Goal: Complete application form

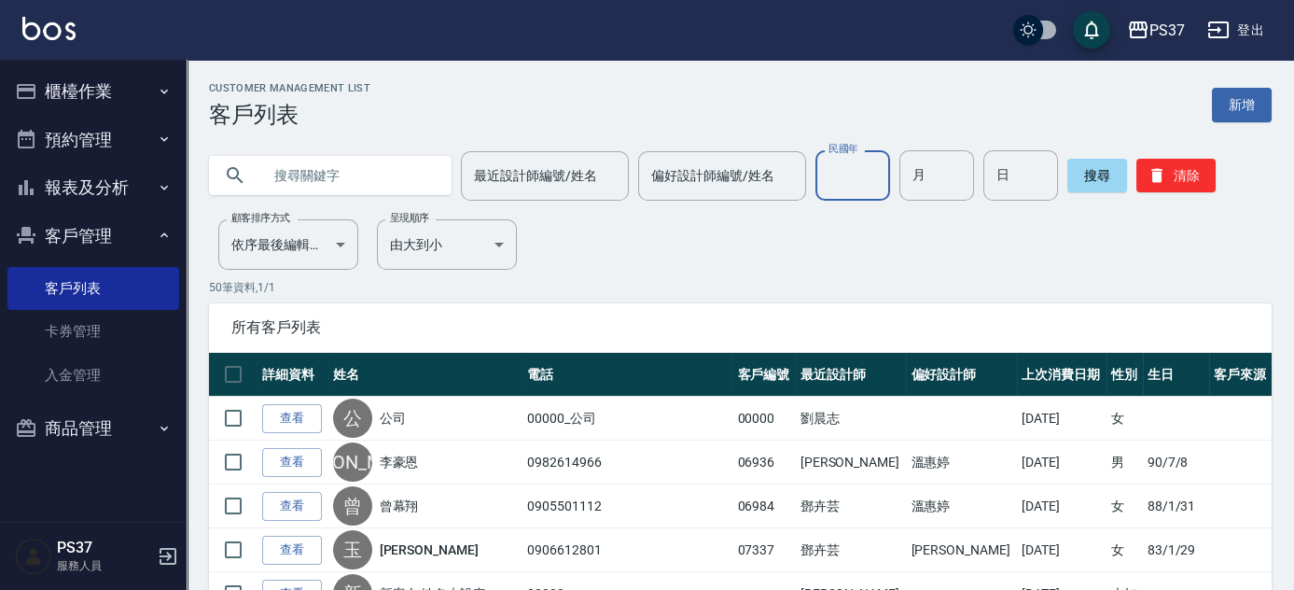
click at [873, 175] on input "民國年" at bounding box center [852, 175] width 75 height 50
type input "85"
type input "10"
type input "30"
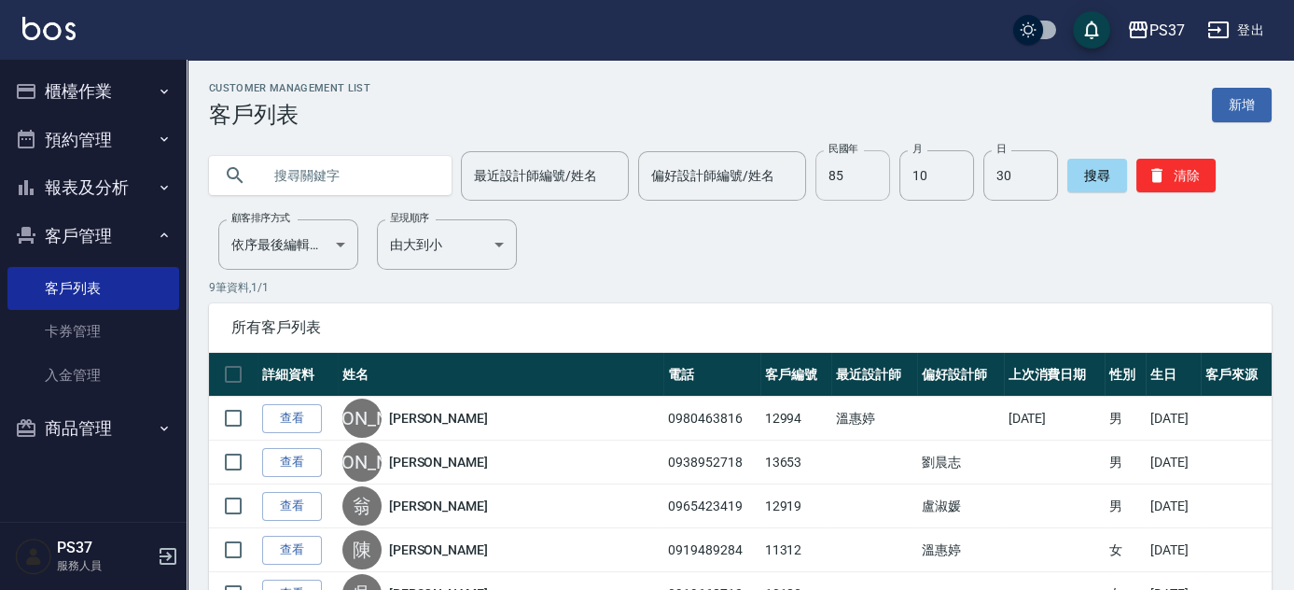
click at [853, 178] on input "85" at bounding box center [852, 175] width 75 height 50
type input "92"
type input "09"
type input "03"
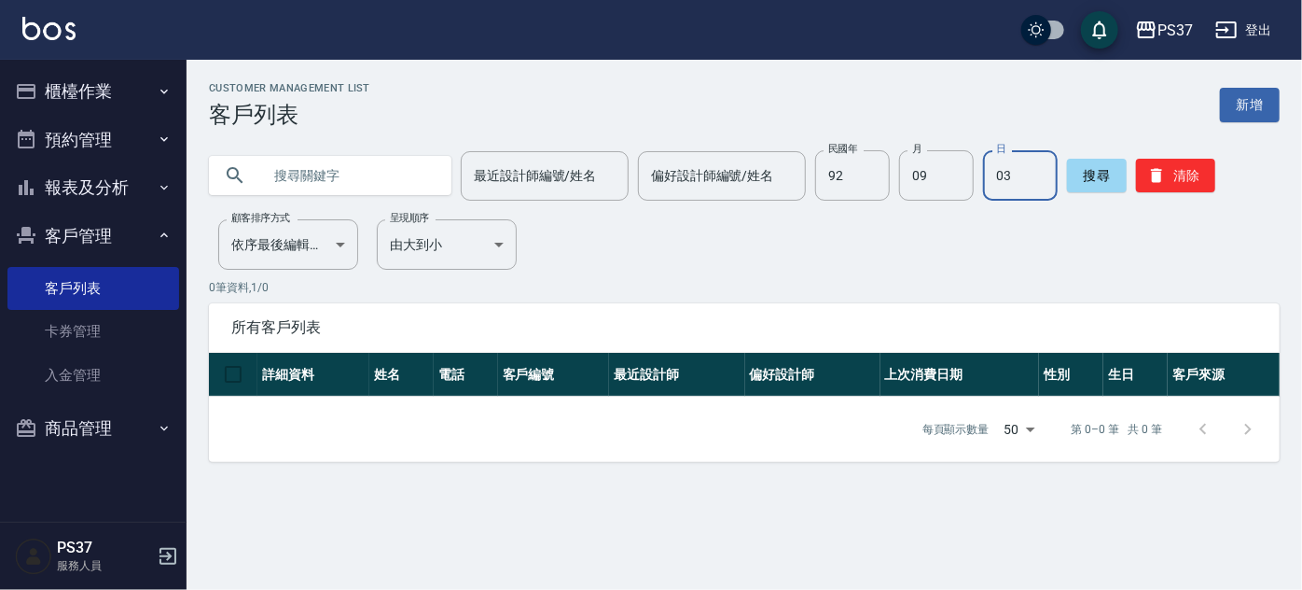
click at [890, 178] on div "民國年 92 民國年 月 09 月 日 03 日" at bounding box center [936, 175] width 243 height 50
click at [870, 185] on input "92" at bounding box center [852, 175] width 75 height 50
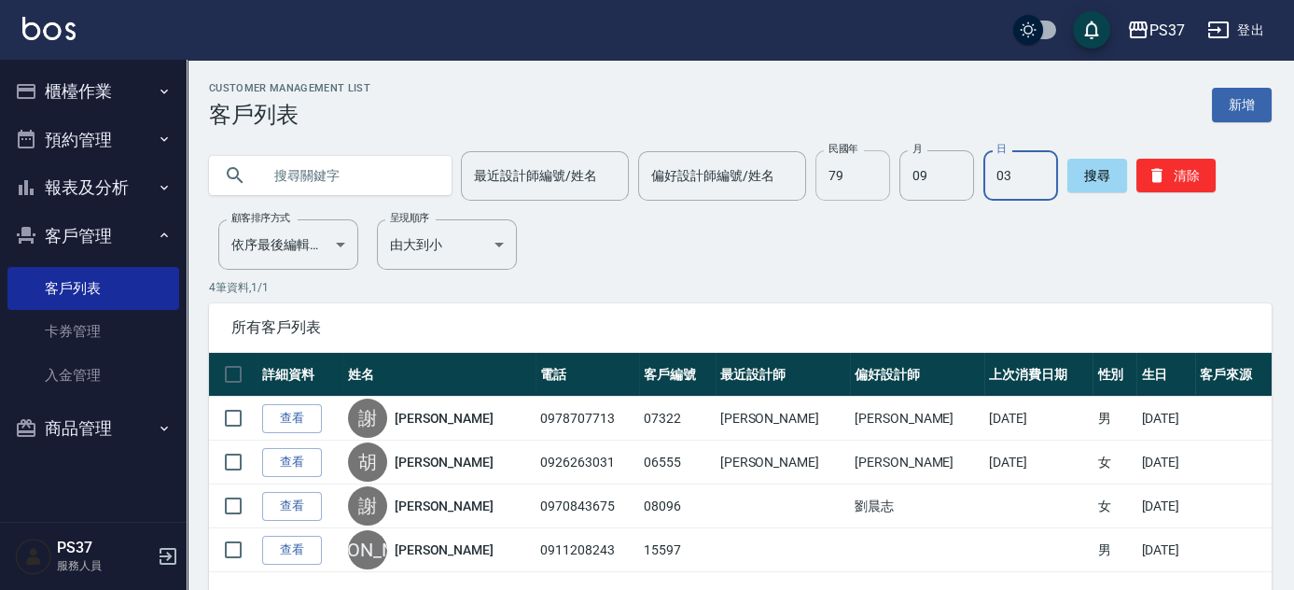
click at [826, 175] on input "79" at bounding box center [852, 175] width 75 height 50
type input "72"
type input "05"
type input "27"
